Goal: Task Accomplishment & Management: Use online tool/utility

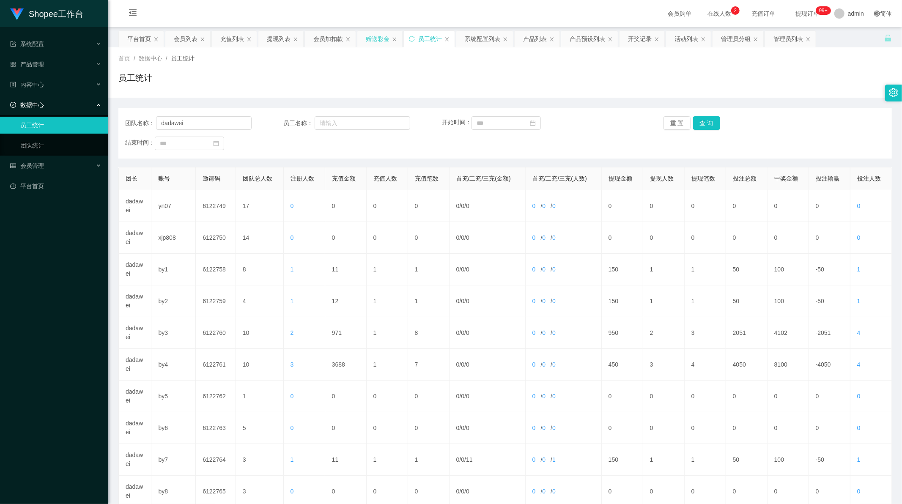
click at [378, 36] on div "赠送彩金" at bounding box center [378, 39] width 24 height 16
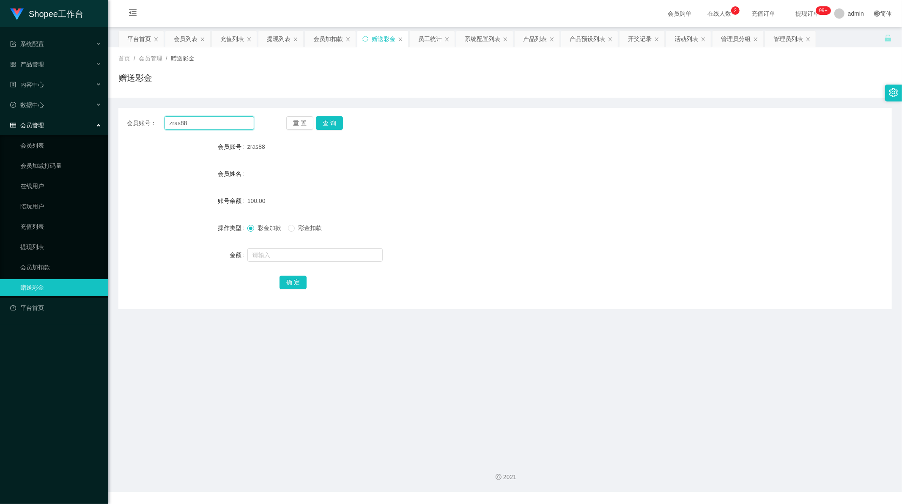
click at [188, 123] on input "zras88" at bounding box center [210, 123] width 90 height 14
paste input "Kenixfan"
type input "Kenixfan"
click at [327, 124] on button "查 询" at bounding box center [329, 123] width 27 height 14
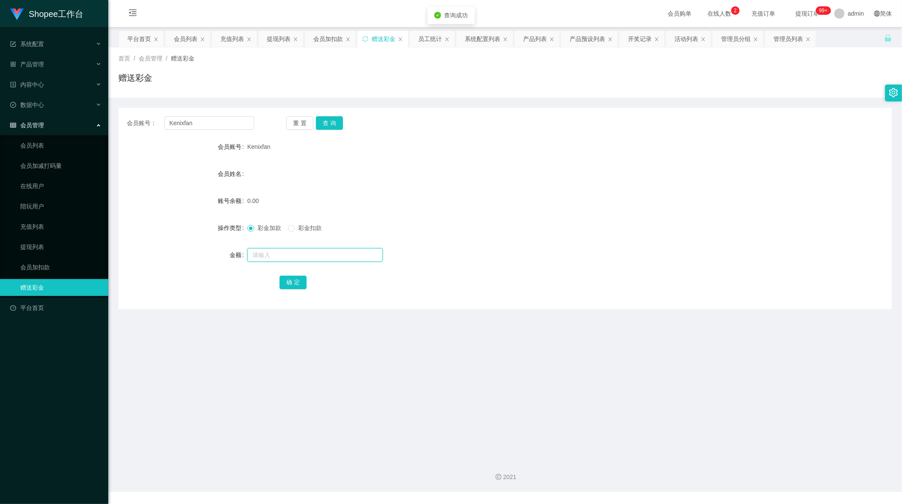
click at [268, 254] on input "text" at bounding box center [314, 255] width 135 height 14
type input "100"
click at [293, 280] on button "确 定" at bounding box center [293, 283] width 27 height 14
click at [216, 122] on input "Kenixfan" at bounding box center [210, 123] width 90 height 14
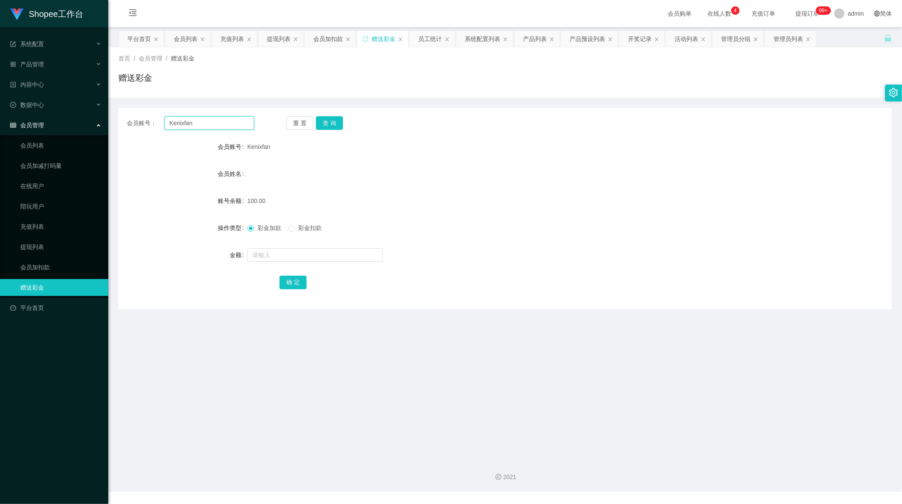
click at [216, 122] on input "Kenixfan" at bounding box center [210, 123] width 90 height 14
paste input "SLLamDramaBox"
type input "SLLamDramaBox"
drag, startPoint x: 324, startPoint y: 122, endPoint x: 323, endPoint y: 186, distance: 64.3
click at [324, 123] on button "查 询" at bounding box center [329, 123] width 27 height 14
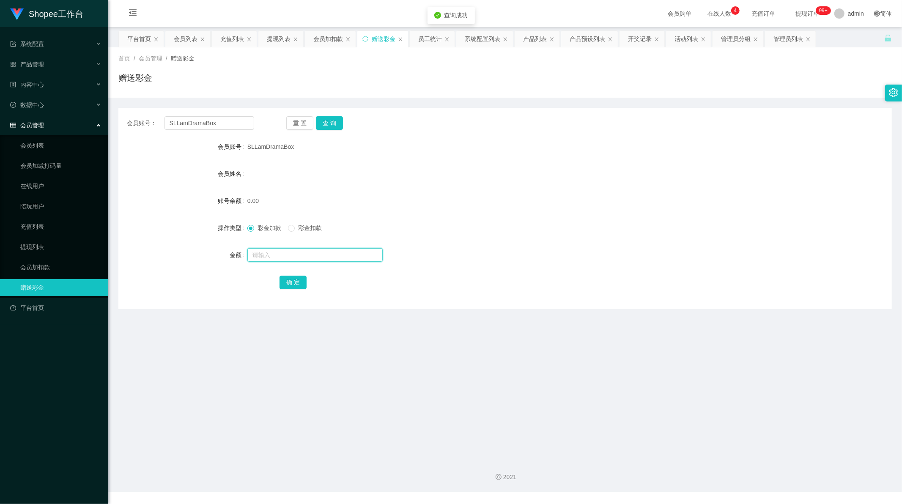
click at [267, 256] on input "text" at bounding box center [314, 255] width 135 height 14
type input "100"
click at [294, 281] on button "确 定" at bounding box center [293, 283] width 27 height 14
click at [443, 324] on main "关闭左侧 关闭右侧 关闭其它 刷新页面 平台首页 会员列表 充值列表 提现列表 会员加扣款 赠送彩金 员工统计 系统配置列表 产品列表 产品预设列表 开奖记录…" at bounding box center [505, 240] width 794 height 426
